Goal: Information Seeking & Learning: Learn about a topic

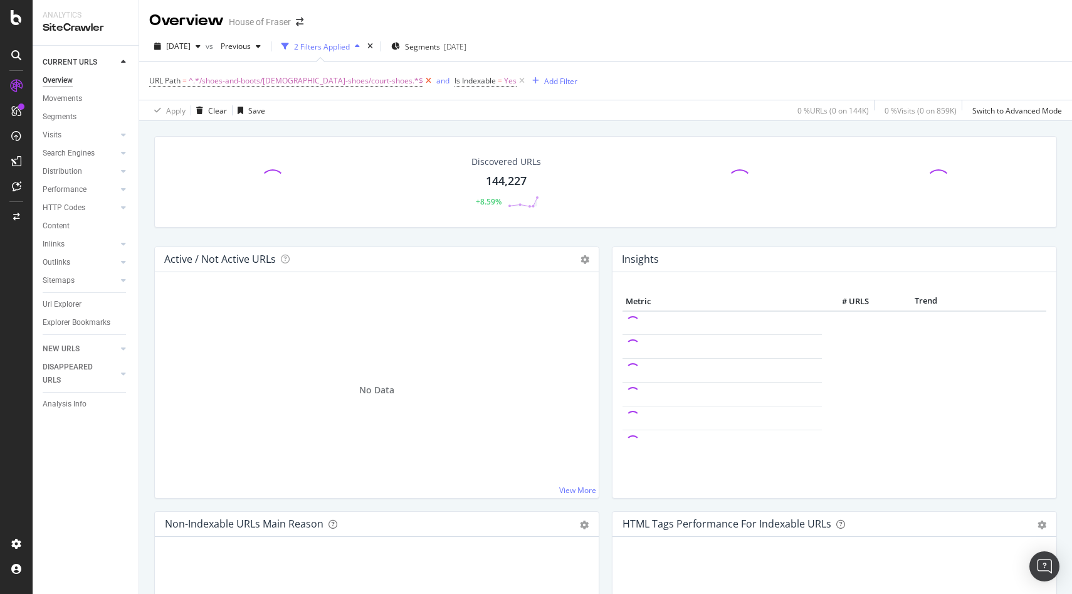
click at [423, 78] on icon at bounding box center [428, 81] width 11 height 13
click at [215, 82] on icon at bounding box center [216, 81] width 11 height 13
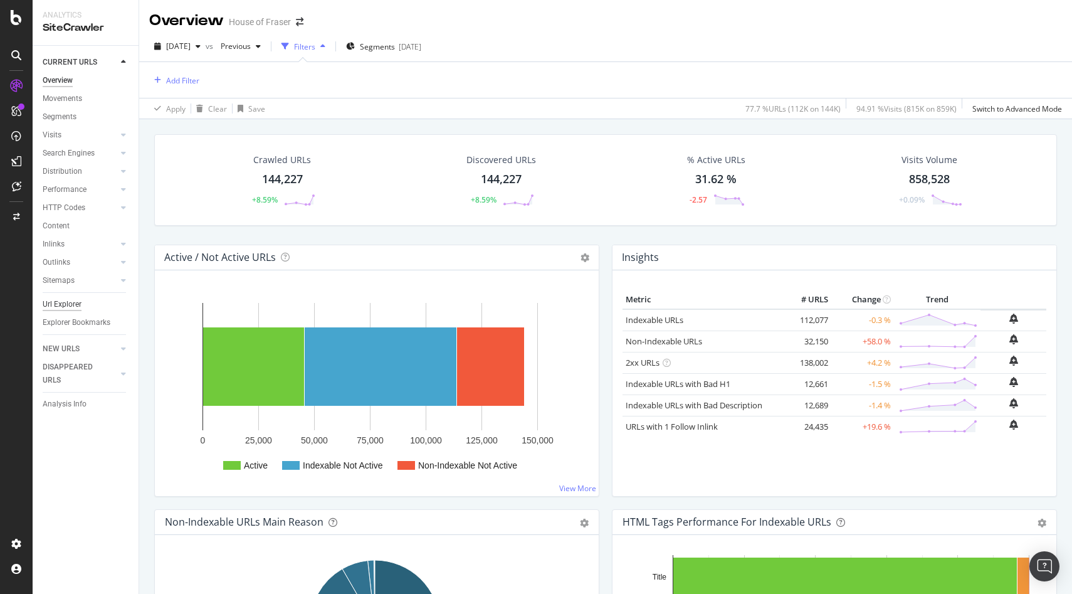
click at [70, 307] on div "Url Explorer" at bounding box center [62, 304] width 39 height 13
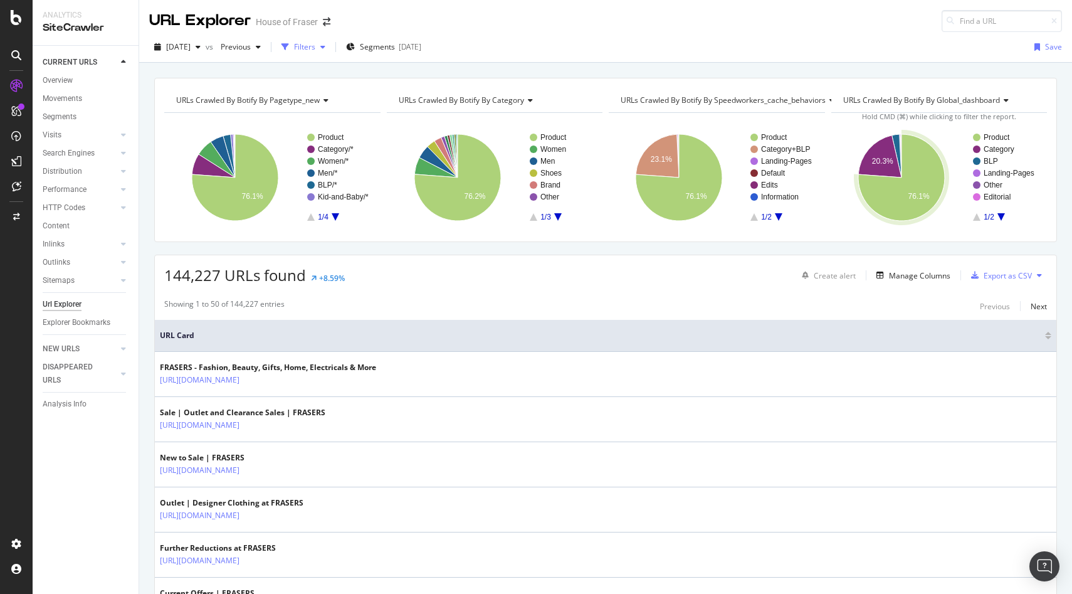
click at [315, 48] on div "Filters" at bounding box center [304, 46] width 21 height 11
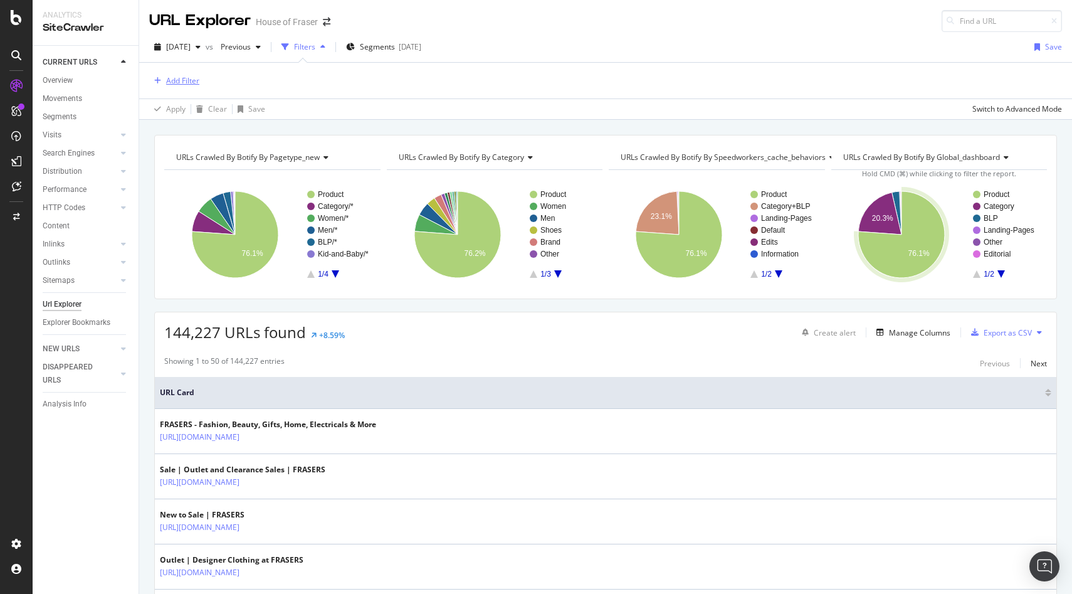
click at [186, 76] on div "Add Filter" at bounding box center [182, 80] width 33 height 11
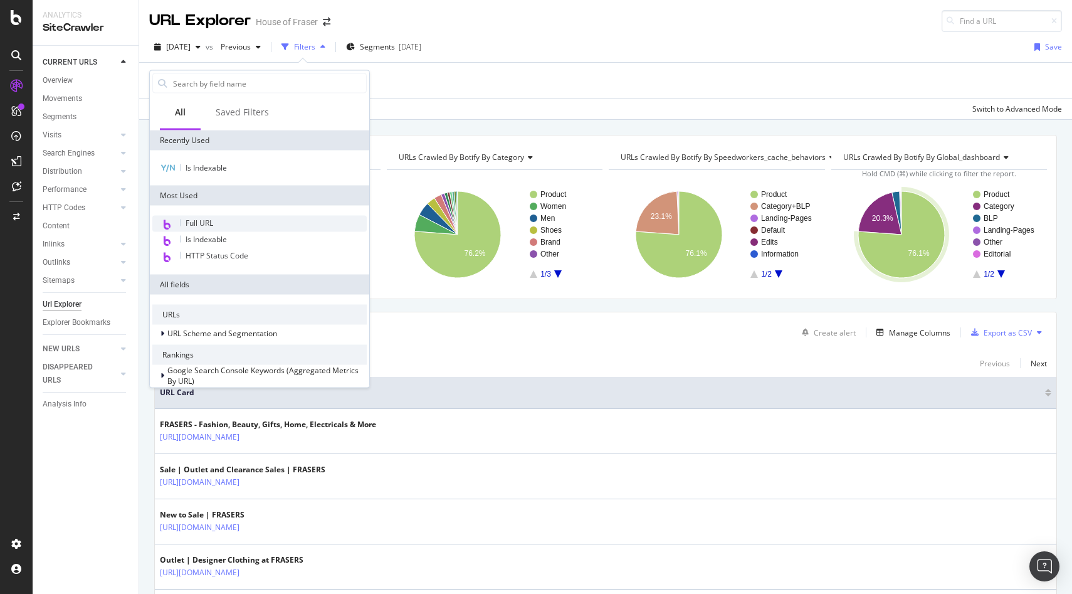
click at [201, 224] on span "Full URL" at bounding box center [200, 223] width 28 height 11
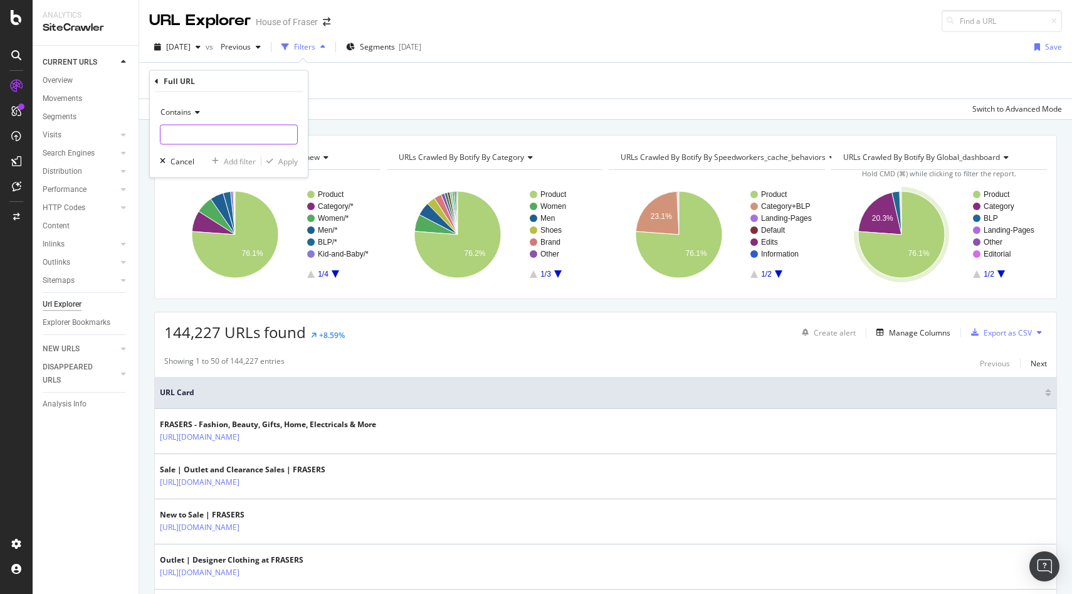
click at [222, 137] on input "text" at bounding box center [228, 135] width 137 height 20
paste input "*/product-list-page/*"
type input "*/product-list-page/*"
click at [285, 157] on div "Apply" at bounding box center [287, 160] width 19 height 11
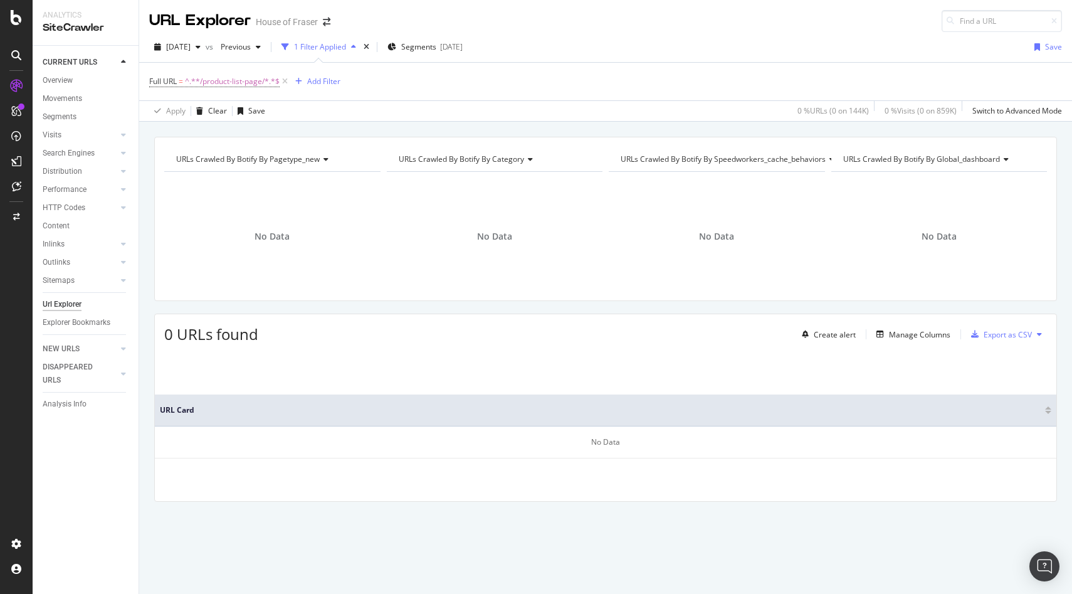
click at [18, 20] on icon at bounding box center [16, 17] width 11 height 15
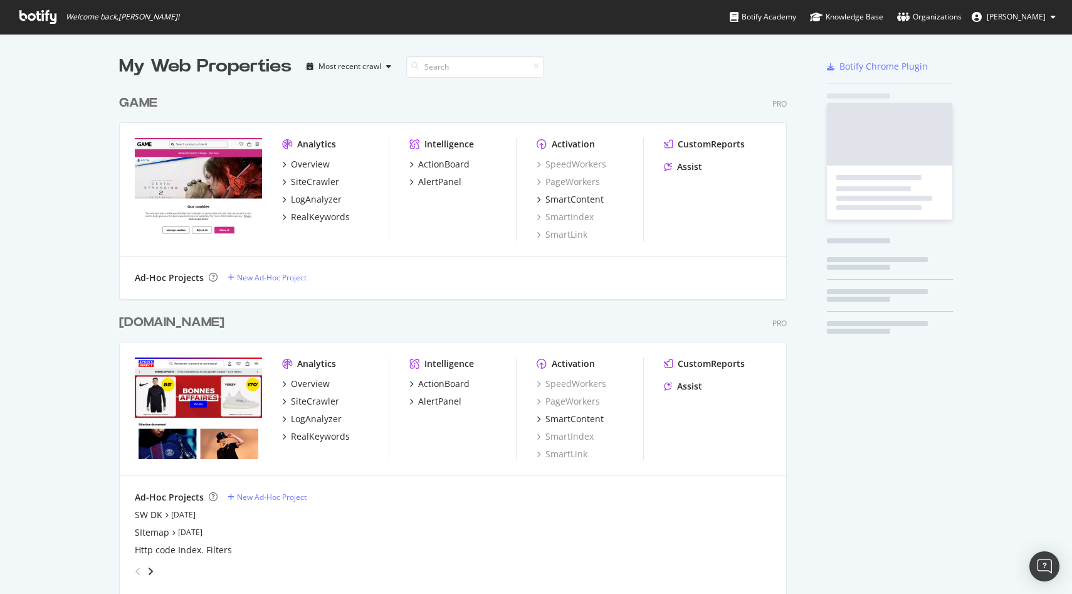
scroll to position [1880, 668]
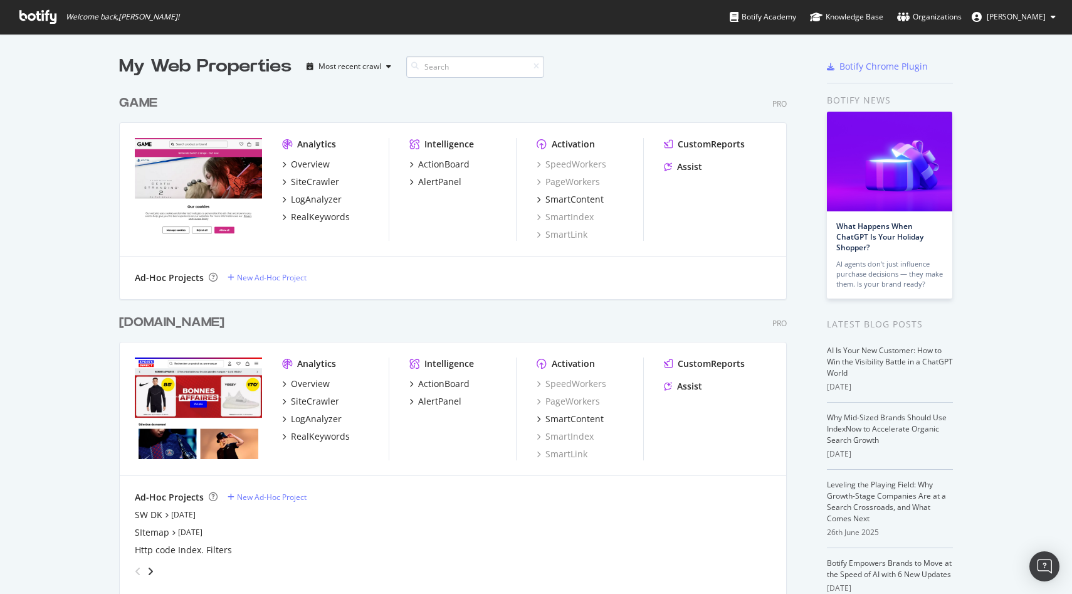
click at [495, 71] on input at bounding box center [475, 67] width 138 height 22
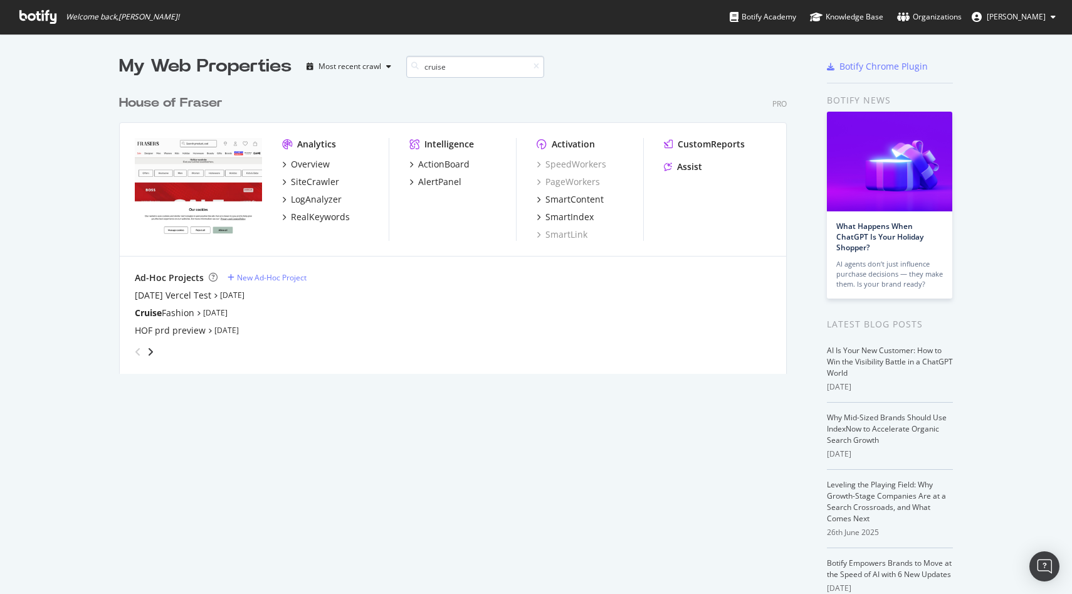
type input "cruise"
click at [151, 312] on b "Cruise" at bounding box center [148, 313] width 27 height 12
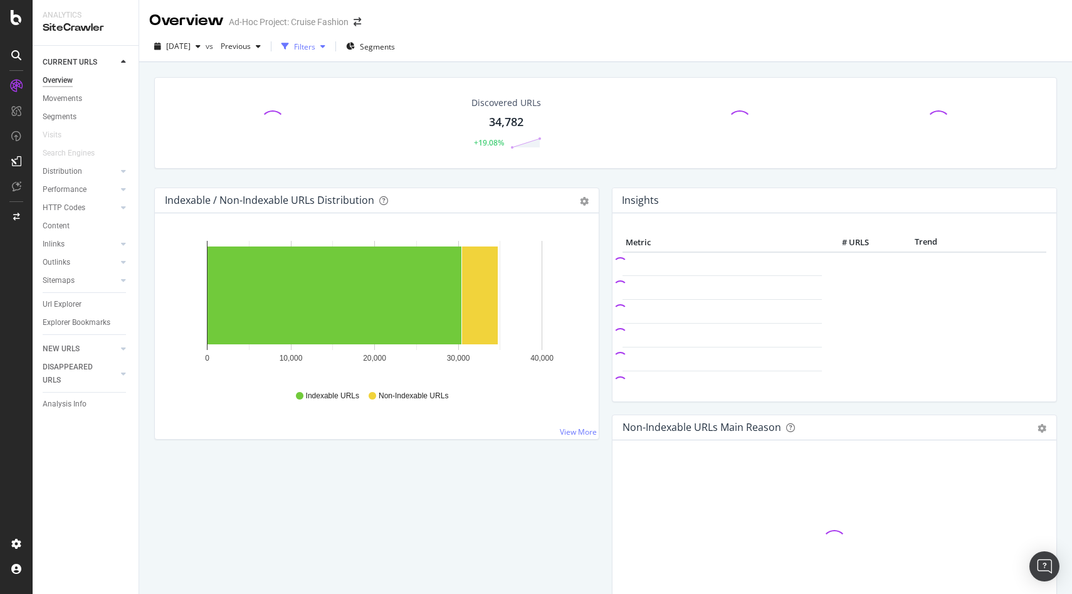
click at [315, 48] on div "Filters" at bounding box center [304, 46] width 21 height 11
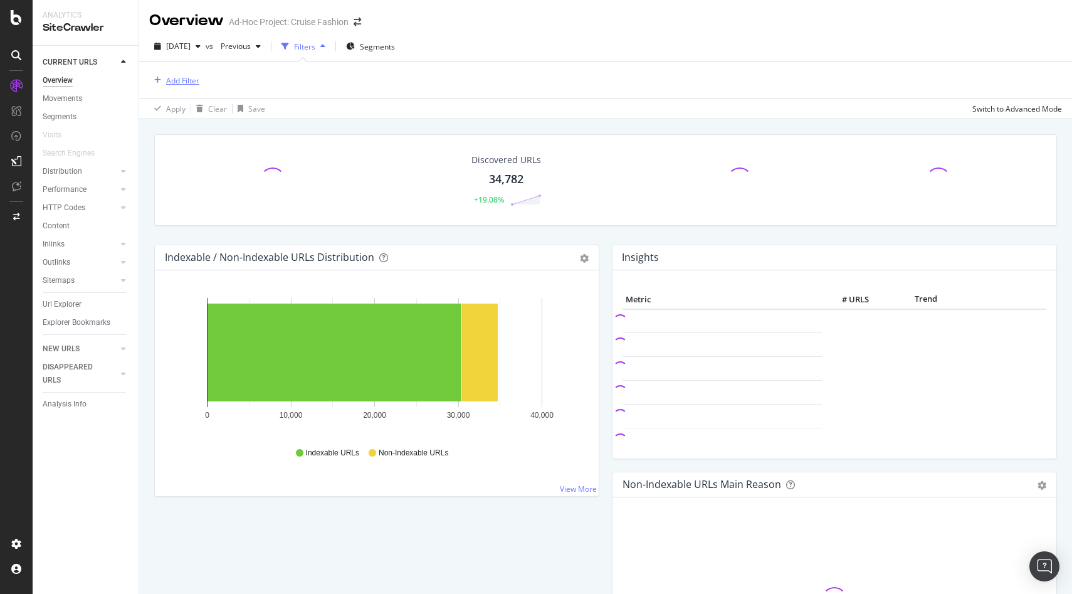
click at [174, 85] on div "Add Filter" at bounding box center [182, 80] width 33 height 11
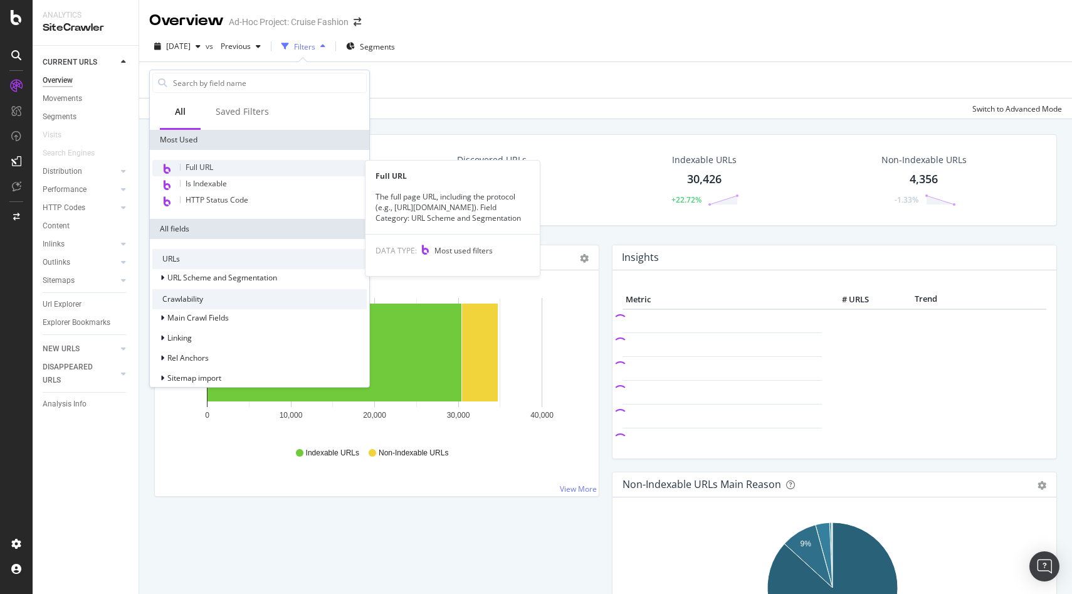
click at [192, 171] on span "Full URL" at bounding box center [200, 167] width 28 height 11
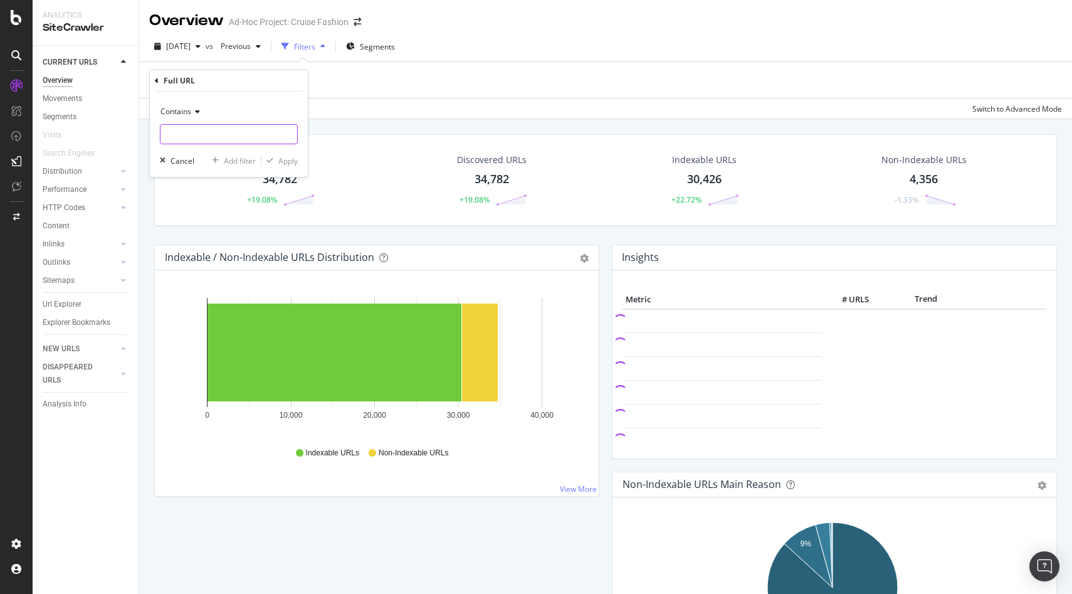
click at [211, 130] on input "text" at bounding box center [228, 134] width 137 height 20
paste input "*/product-list-page/*"
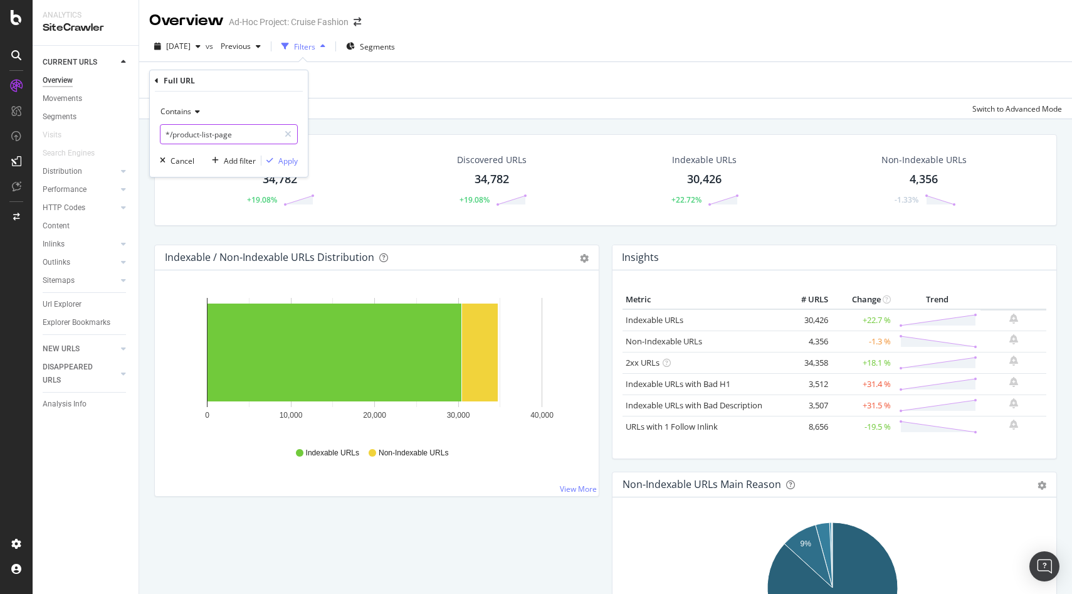
click at [172, 134] on input "*/product-list-page" at bounding box center [219, 134] width 118 height 20
type input "product-list-page"
click at [291, 160] on div "Apply" at bounding box center [287, 160] width 19 height 11
